Goal: Communication & Community: Share content

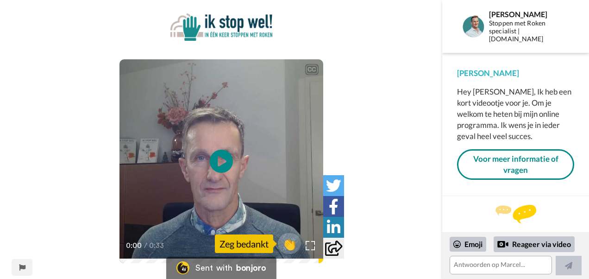
scroll to position [6, 0]
click at [221, 157] on icon at bounding box center [221, 161] width 25 height 25
click at [338, 249] on icon at bounding box center [333, 247] width 17 height 15
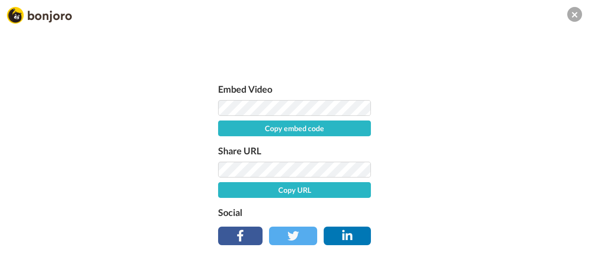
click at [434, 172] on div "Embed Video Copy embed code Share URL Copy URL Social" at bounding box center [294, 189] width 589 height 279
